Goal: Task Accomplishment & Management: Complete application form

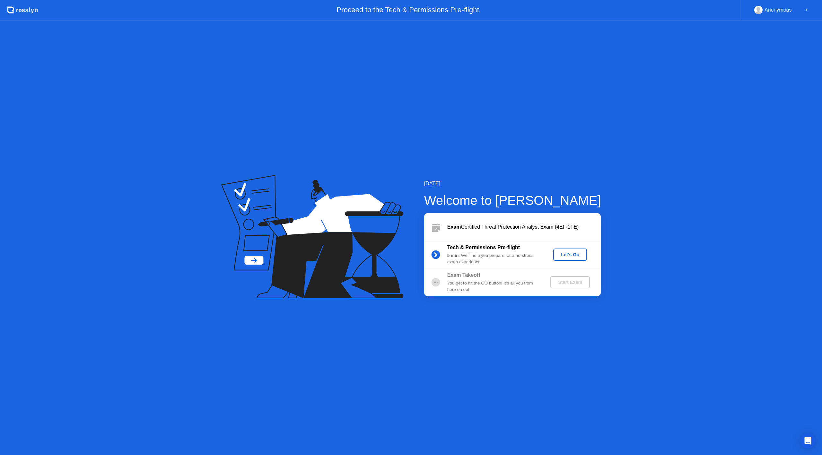
click at [567, 254] on div "Let's Go" at bounding box center [570, 254] width 29 height 5
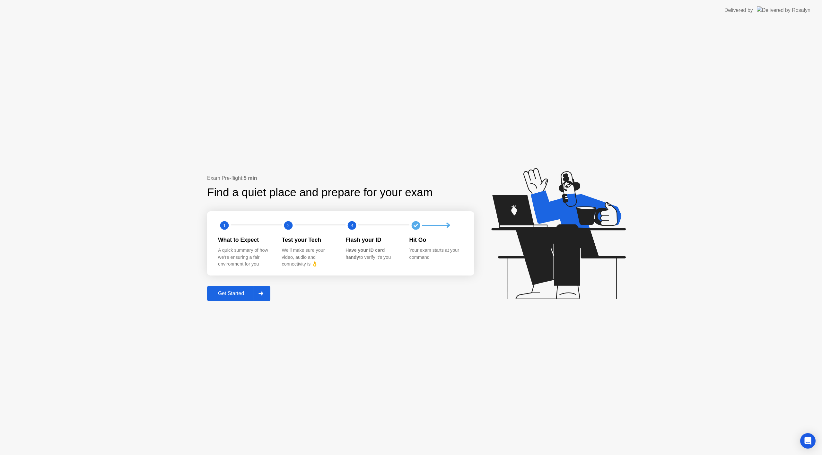
click at [231, 294] on div "Get Started" at bounding box center [231, 294] width 44 height 6
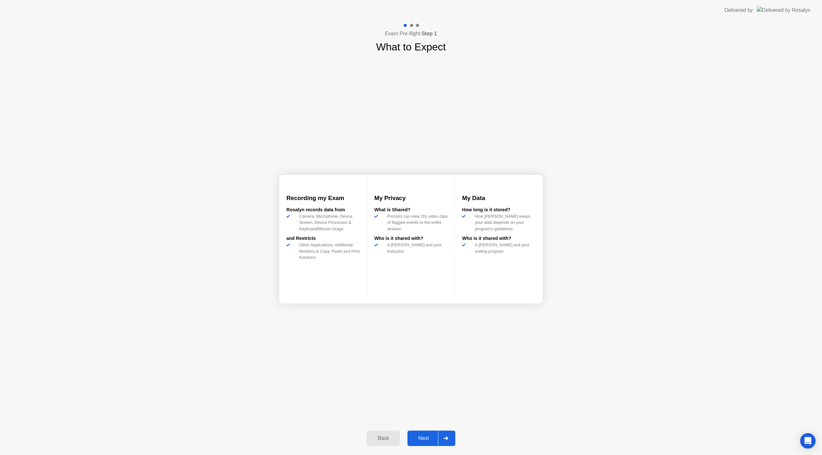
click at [422, 437] on div "Next" at bounding box center [423, 438] width 29 height 6
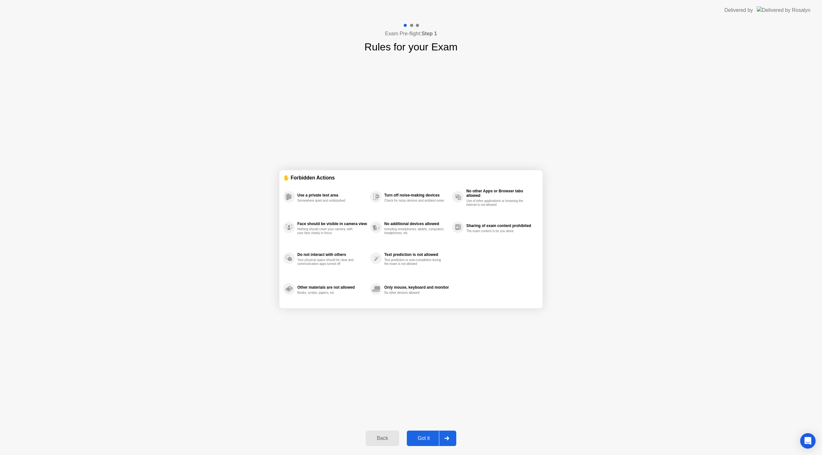
click at [424, 441] on div "Got it" at bounding box center [424, 438] width 30 height 6
select select "**********"
select select "*******"
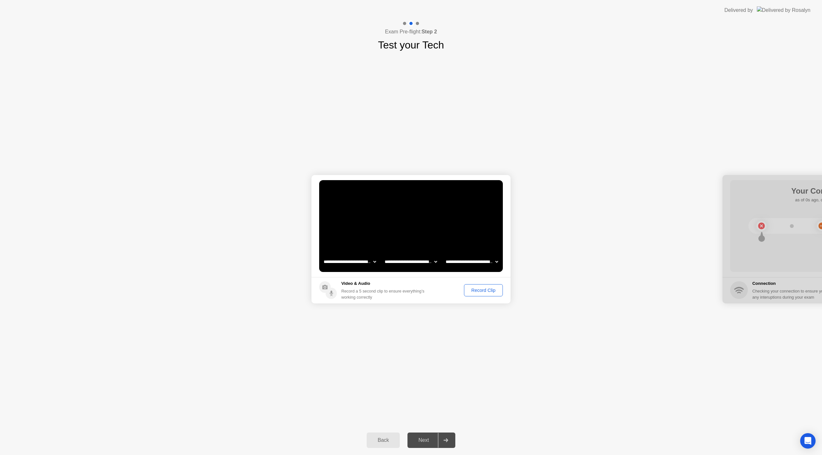
click at [482, 289] on div "Record Clip" at bounding box center [483, 290] width 34 height 5
click at [453, 291] on div "Replay Clip" at bounding box center [448, 290] width 42 height 5
drag, startPoint x: 764, startPoint y: 179, endPoint x: 750, endPoint y: 182, distance: 14.9
click at [750, 182] on div at bounding box center [821, 239] width 199 height 128
click at [425, 439] on div "Next" at bounding box center [423, 440] width 29 height 6
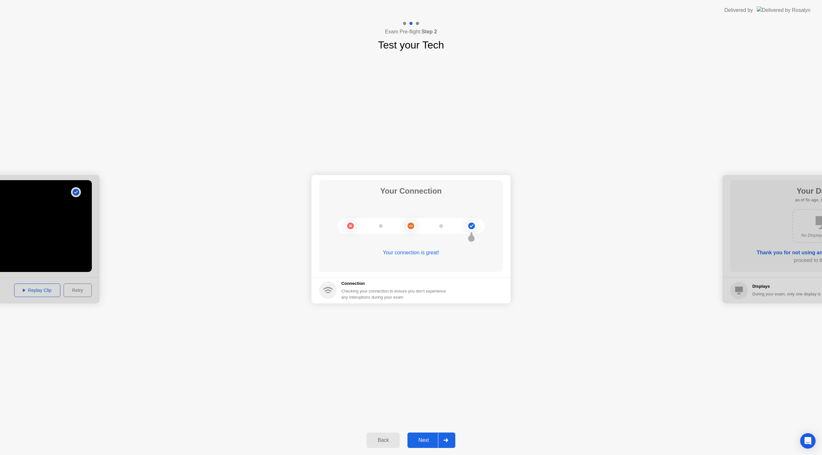
click at [421, 440] on div "Next" at bounding box center [423, 440] width 29 height 6
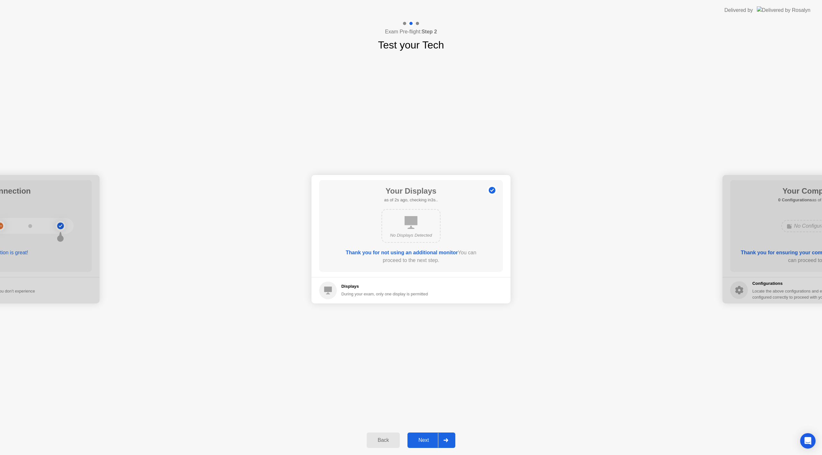
click at [421, 441] on div "Next" at bounding box center [423, 440] width 29 height 6
click at [423, 439] on div "Next" at bounding box center [423, 440] width 29 height 6
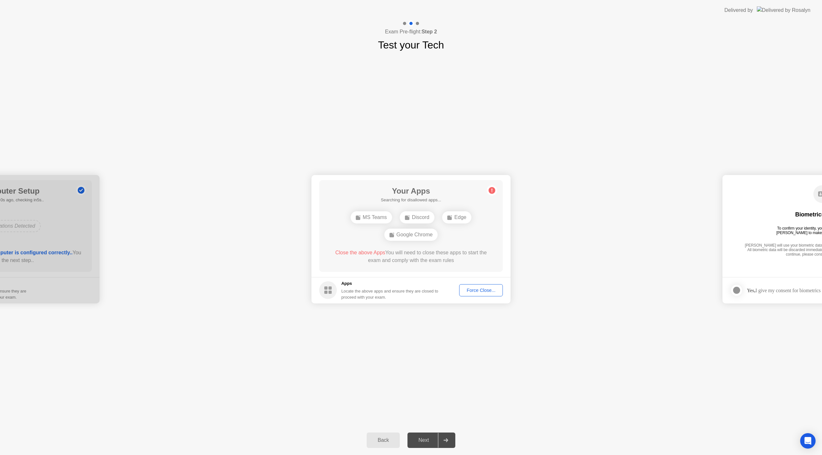
click at [474, 289] on div "Force Close..." at bounding box center [480, 290] width 39 height 5
click at [478, 290] on div "Force Close..." at bounding box center [480, 290] width 39 height 5
click at [490, 388] on div "**********" at bounding box center [411, 239] width 822 height 373
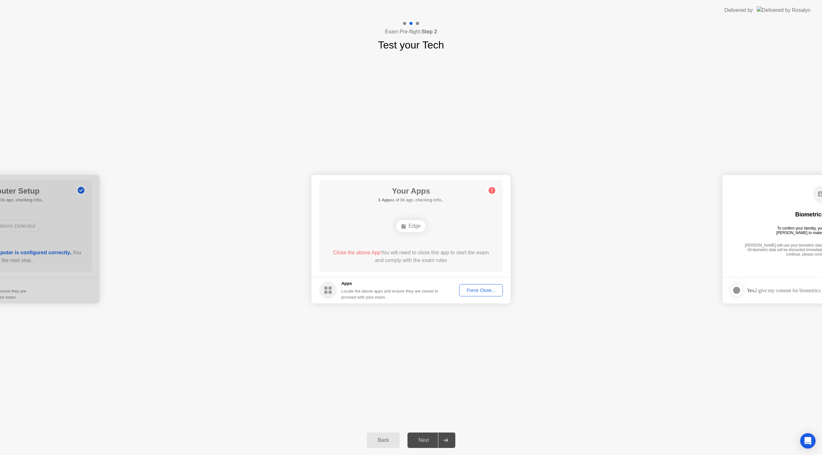
click at [481, 289] on div "Force Close..." at bounding box center [480, 290] width 39 height 5
drag, startPoint x: 429, startPoint y: 264, endPoint x: 424, endPoint y: 265, distance: 4.8
click at [351, 253] on span "Close the above App" at bounding box center [357, 252] width 48 height 5
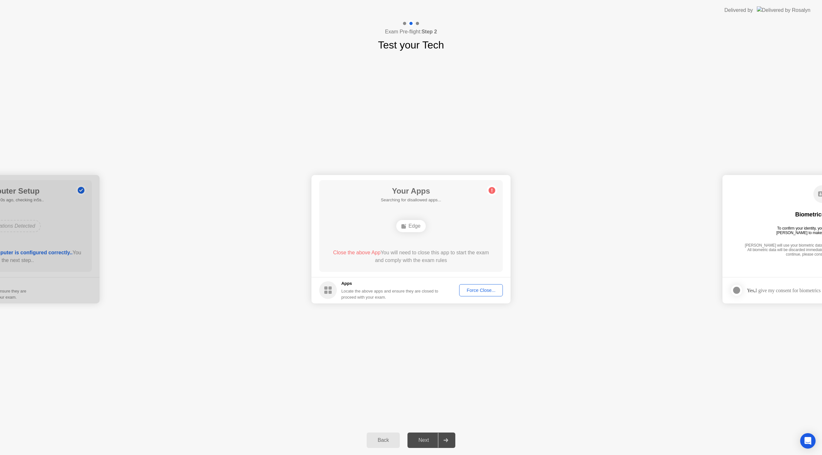
click at [236, 385] on div "**********" at bounding box center [411, 239] width 822 height 373
click at [476, 290] on div "Force Close..." at bounding box center [480, 290] width 39 height 5
click at [259, 398] on div "**********" at bounding box center [411, 239] width 822 height 373
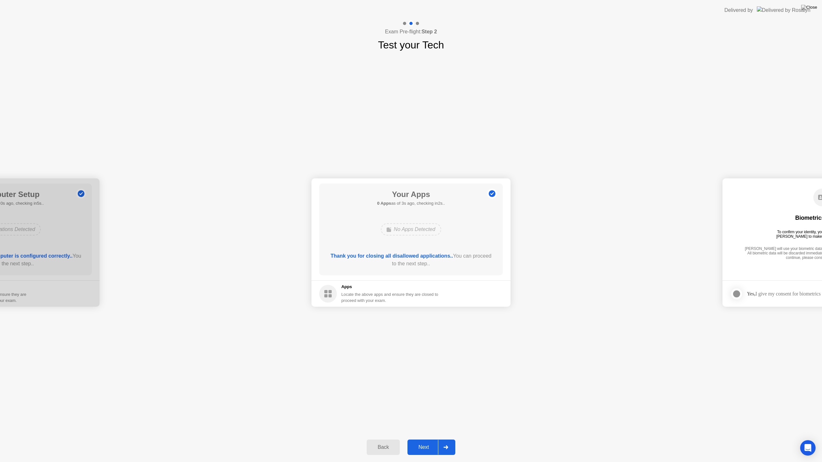
click at [419, 448] on div "Next" at bounding box center [423, 448] width 29 height 6
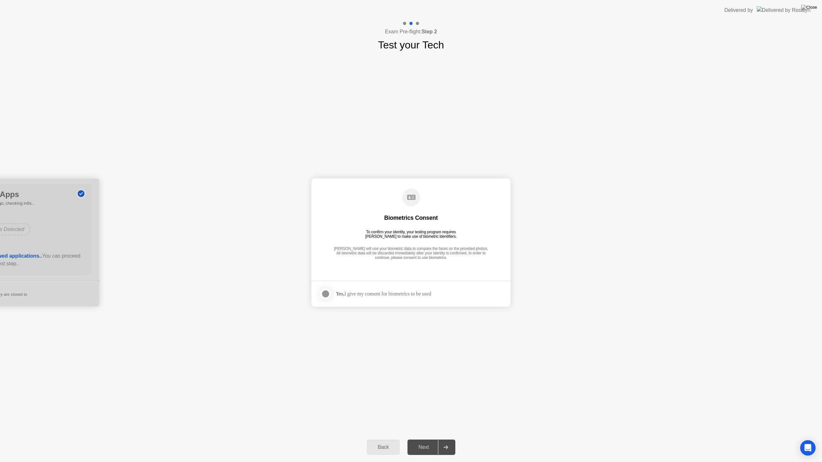
click at [426, 448] on div "Next" at bounding box center [423, 448] width 29 height 6
click at [326, 291] on div at bounding box center [326, 294] width 8 height 8
click at [421, 445] on div "Next" at bounding box center [423, 448] width 29 height 6
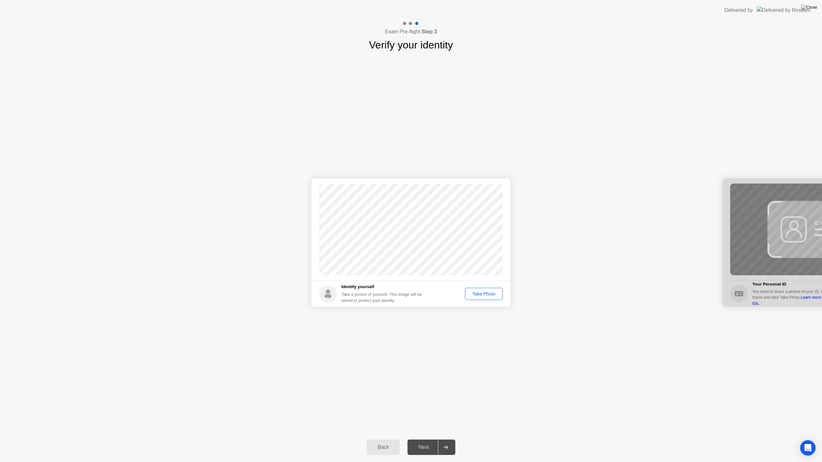
click at [483, 291] on div "Take Photo" at bounding box center [483, 293] width 33 height 5
click at [419, 446] on div "Next" at bounding box center [423, 448] width 29 height 6
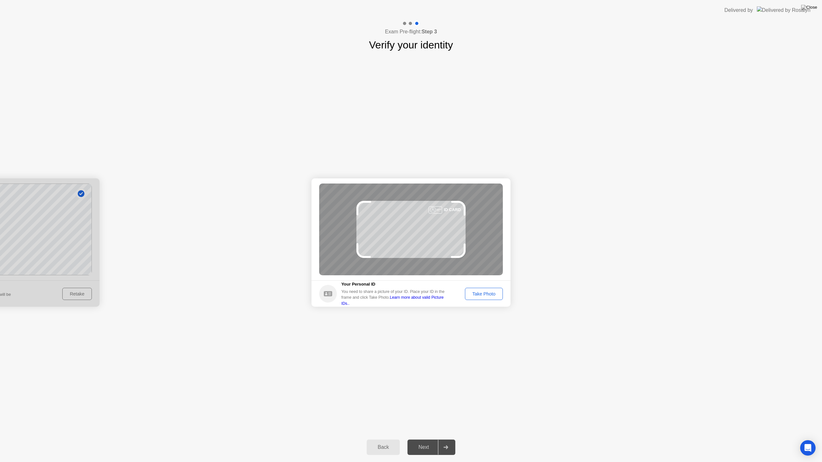
click at [491, 293] on div "Take Photo" at bounding box center [483, 293] width 33 height 5
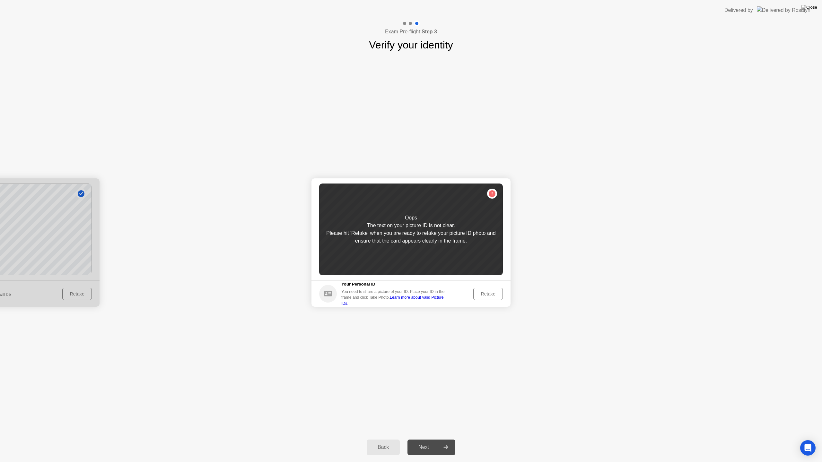
click at [485, 293] on div "Retake" at bounding box center [487, 293] width 25 height 5
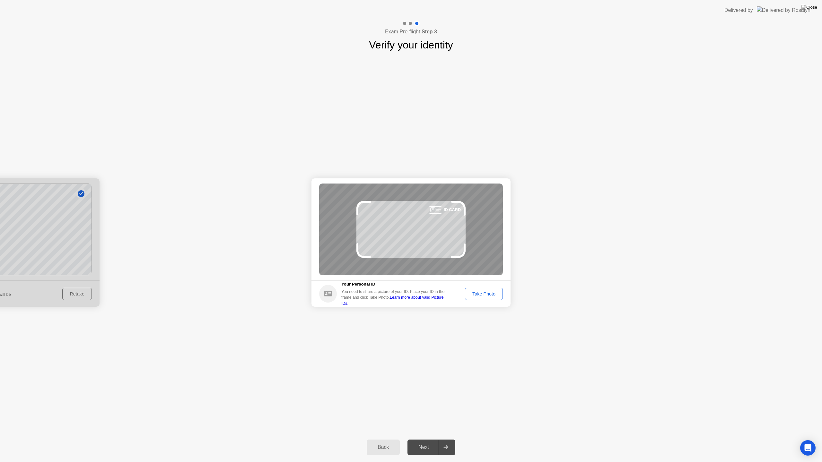
drag, startPoint x: 489, startPoint y: 293, endPoint x: 485, endPoint y: 291, distance: 4.4
click at [485, 291] on div "Take Photo" at bounding box center [483, 293] width 33 height 5
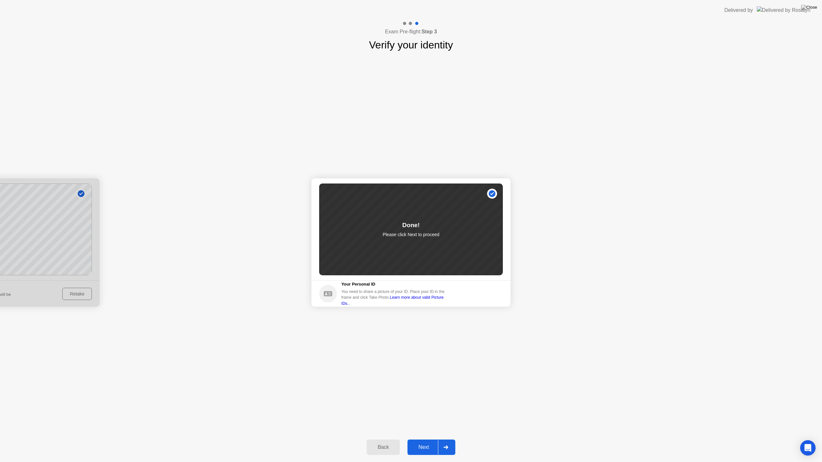
click at [420, 446] on div "Next" at bounding box center [423, 448] width 29 height 6
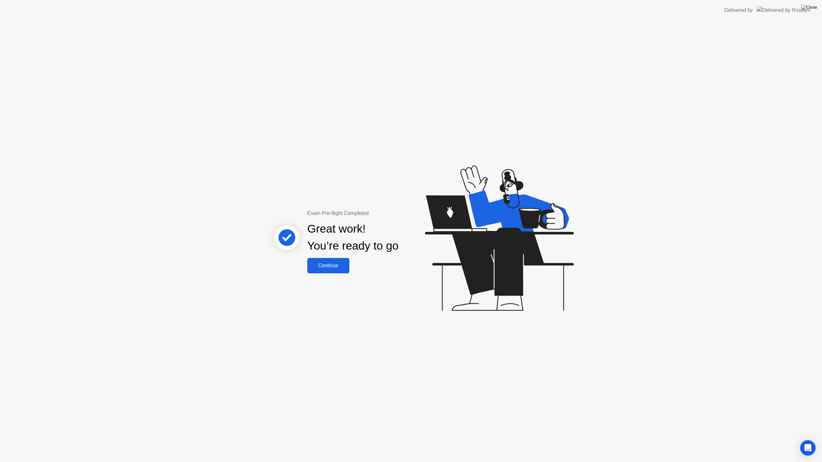
click at [327, 266] on div "Continue" at bounding box center [328, 266] width 38 height 6
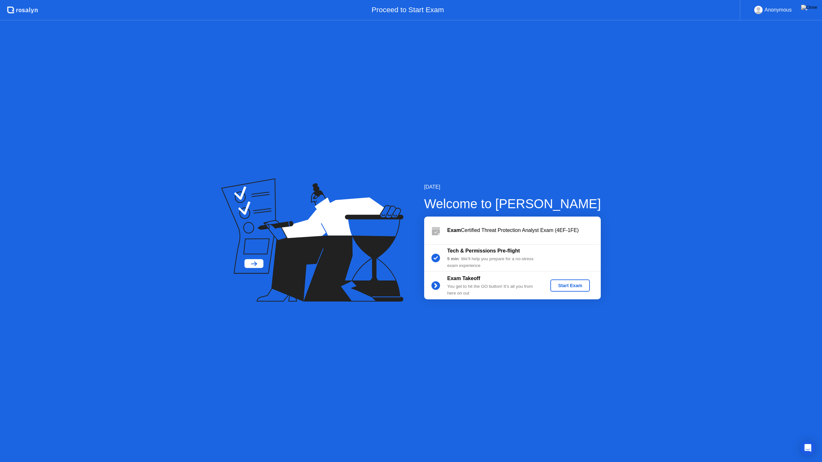
click at [565, 284] on div "Start Exam" at bounding box center [570, 285] width 34 height 5
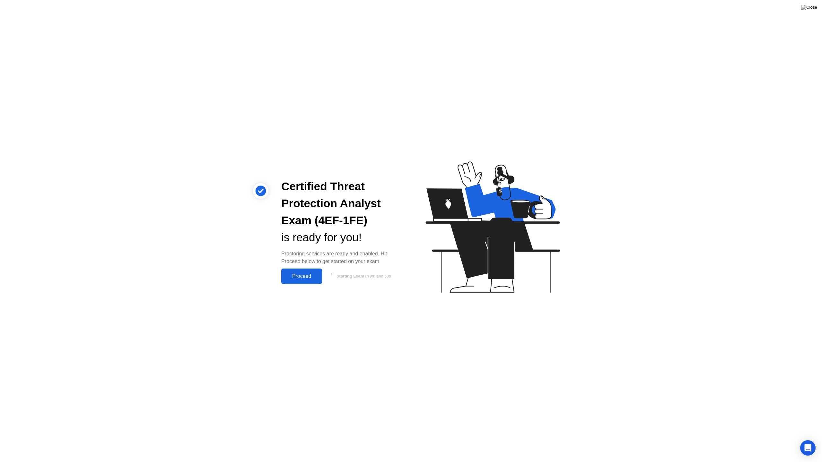
click at [296, 274] on div "Proceed" at bounding box center [301, 277] width 37 height 6
